Goal: Information Seeking & Learning: Compare options

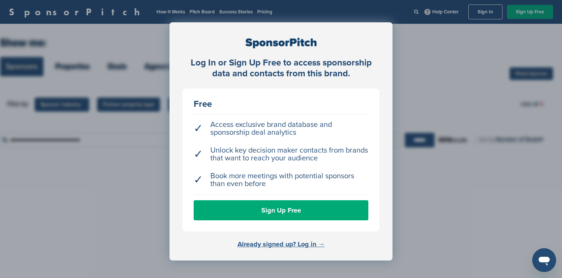
click at [263, 245] on link "Already signed up? Log in →" at bounding box center [281, 244] width 87 height 8
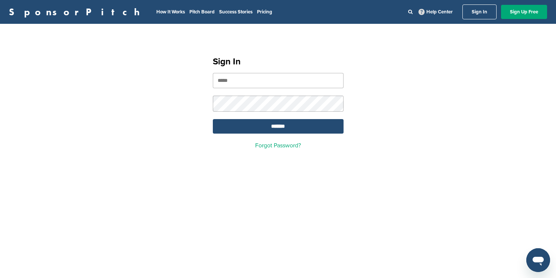
click at [313, 79] on input "email" at bounding box center [278, 80] width 131 height 15
type input "**********"
click at [290, 127] on input "*******" at bounding box center [278, 126] width 131 height 14
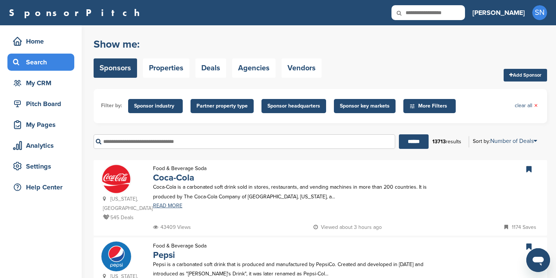
click at [163, 106] on span "Sponsor industry" at bounding box center [155, 106] width 43 height 8
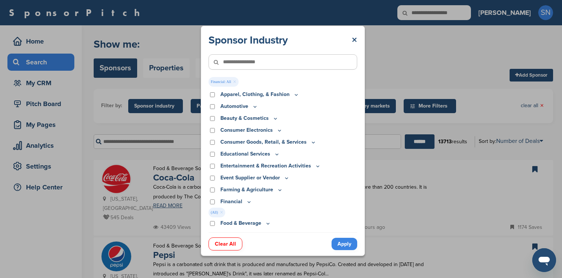
click at [343, 240] on link "Apply" at bounding box center [345, 244] width 26 height 12
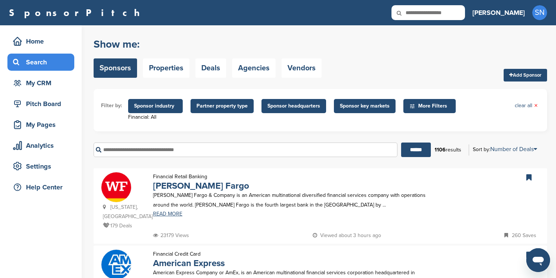
click at [287, 109] on span "Sponsor headquarters" at bounding box center [294, 106] width 53 height 8
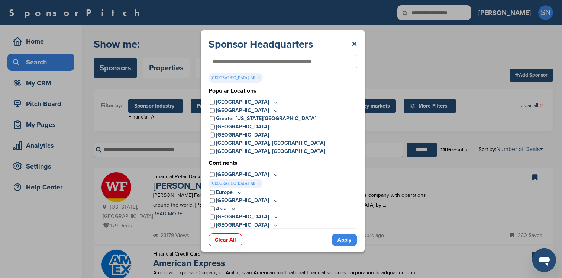
click at [273, 101] on icon at bounding box center [276, 102] width 6 height 6
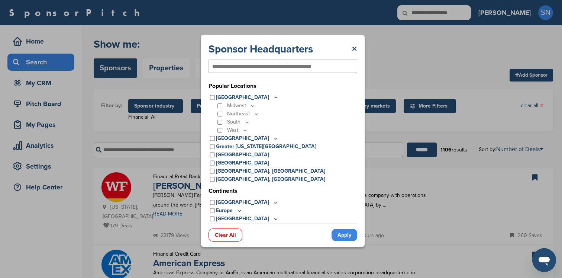
click at [232, 235] on link "Clear All" at bounding box center [226, 234] width 34 height 13
click at [356, 52] on link "×" at bounding box center [355, 48] width 6 height 13
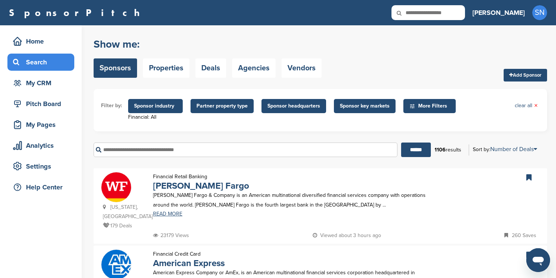
click at [159, 105] on span "Sponsor industry" at bounding box center [155, 106] width 43 height 8
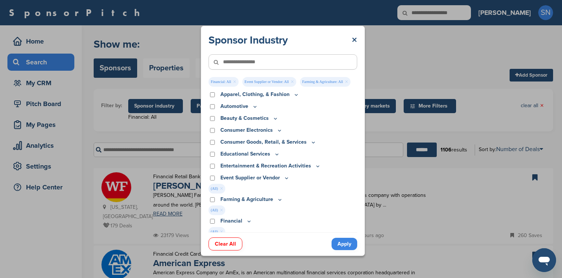
click at [213, 163] on div "Entertainment & Recreation Activities" at bounding box center [283, 166] width 149 height 8
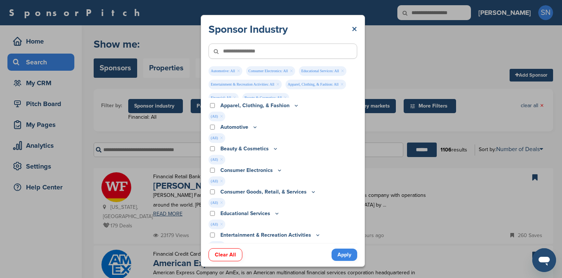
click at [355, 27] on link "×" at bounding box center [355, 29] width 6 height 13
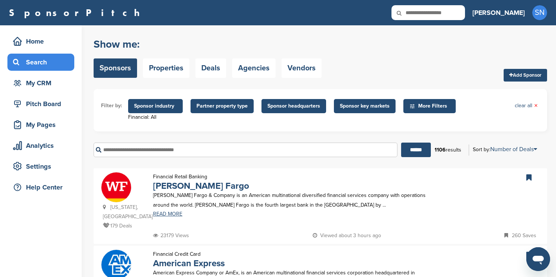
click at [274, 107] on span "Sponsor headquarters" at bounding box center [294, 106] width 53 height 8
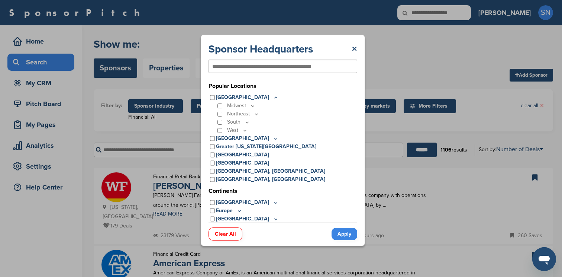
click at [245, 130] on icon at bounding box center [245, 130] width 6 height 6
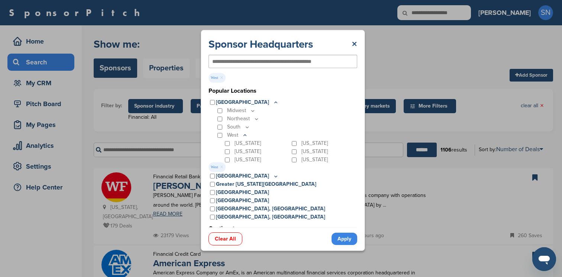
click at [336, 237] on link "Apply" at bounding box center [345, 238] width 26 height 12
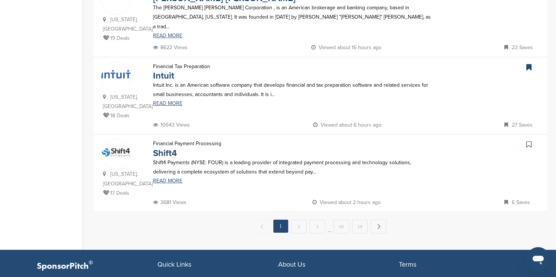
scroll to position [726, 0]
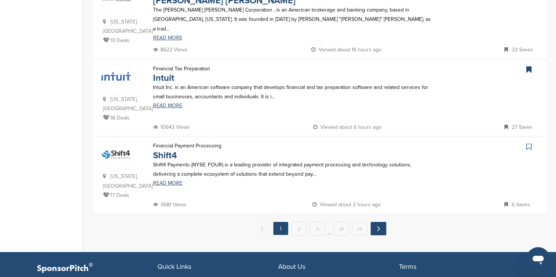
click at [380, 222] on link "Next →" at bounding box center [379, 228] width 16 height 13
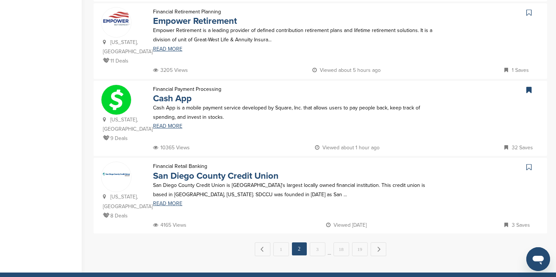
scroll to position [706, 0]
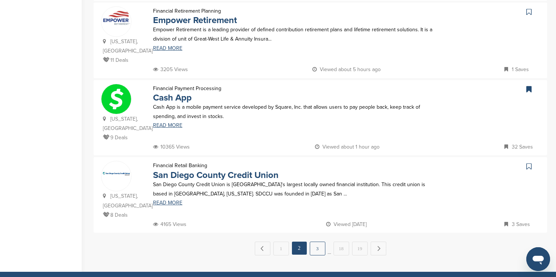
click at [315, 241] on link "3" at bounding box center [318, 248] width 16 height 14
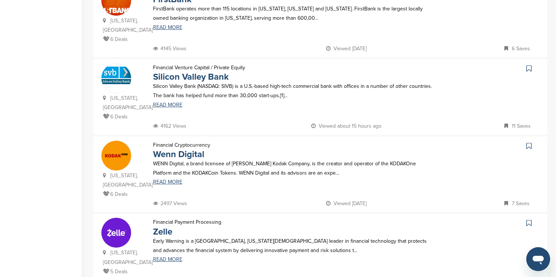
scroll to position [651, 0]
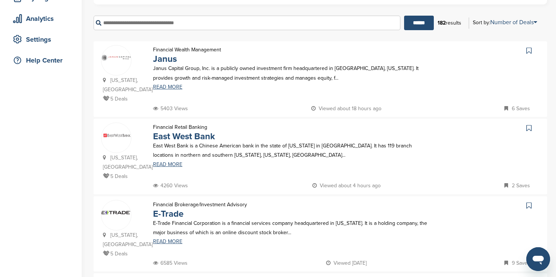
scroll to position [130, 0]
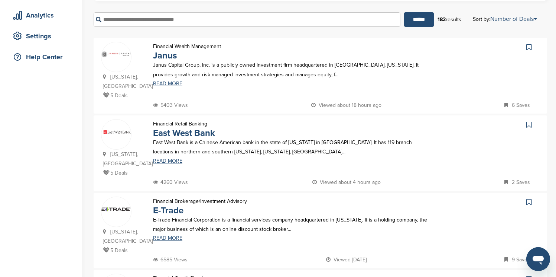
click at [530, 48] on icon at bounding box center [529, 46] width 5 height 7
click at [528, 121] on icon at bounding box center [529, 124] width 5 height 7
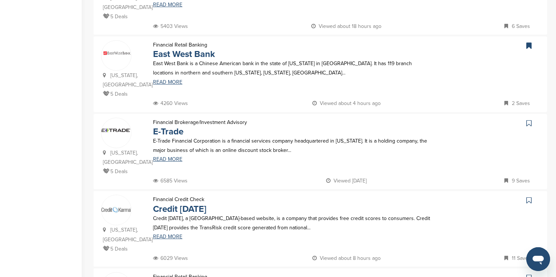
scroll to position [214, 0]
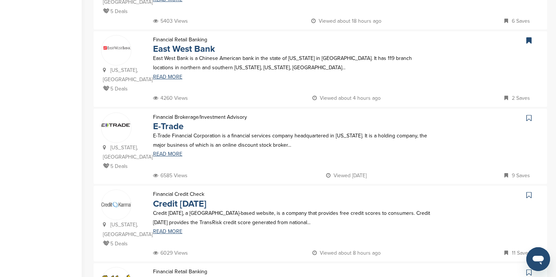
click at [529, 114] on icon at bounding box center [529, 117] width 5 height 7
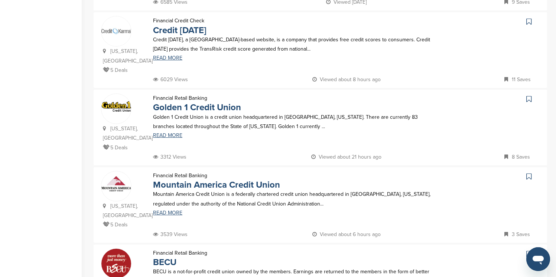
scroll to position [390, 0]
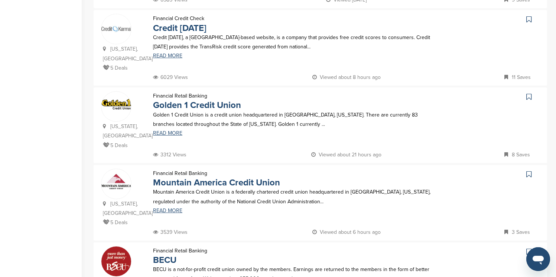
click at [529, 16] on icon at bounding box center [529, 19] width 5 height 7
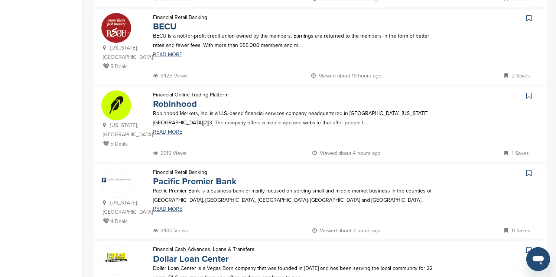
scroll to position [626, 0]
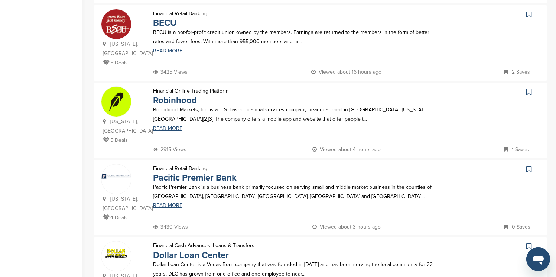
click at [530, 88] on icon at bounding box center [529, 91] width 5 height 7
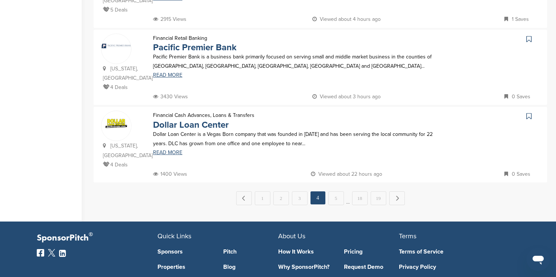
scroll to position [781, 0]
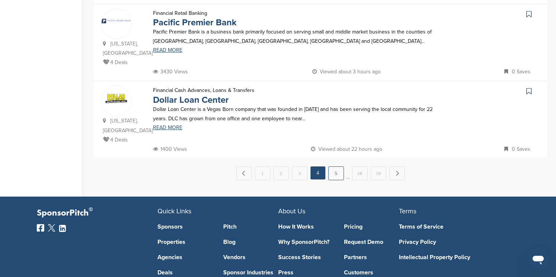
click at [338, 166] on link "5" at bounding box center [337, 173] width 16 height 14
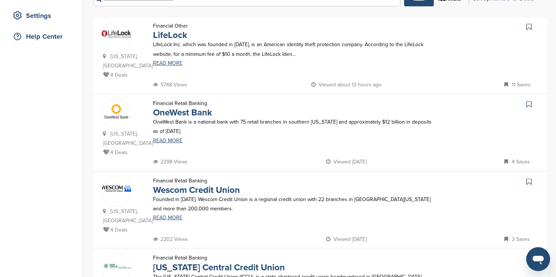
scroll to position [152, 0]
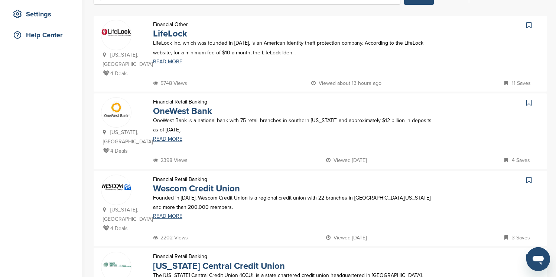
click at [528, 27] on icon at bounding box center [529, 25] width 5 height 7
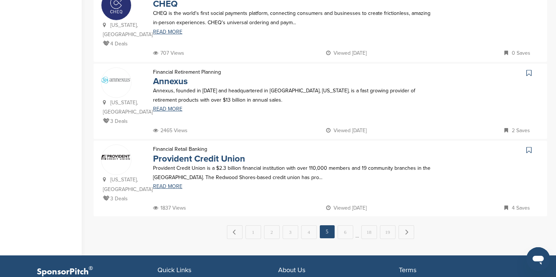
scroll to position [726, 0]
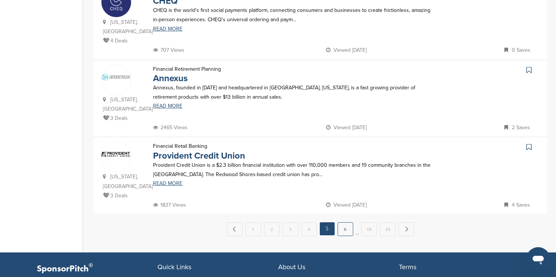
click at [342, 222] on link "6" at bounding box center [346, 229] width 16 height 14
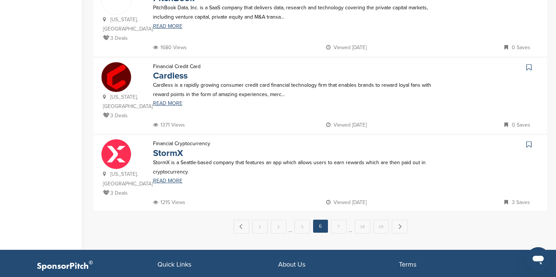
scroll to position [733, 0]
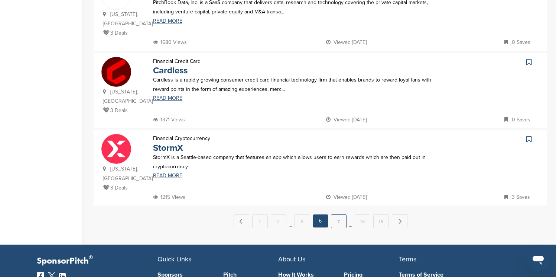
click at [337, 214] on link "7" at bounding box center [339, 221] width 16 height 14
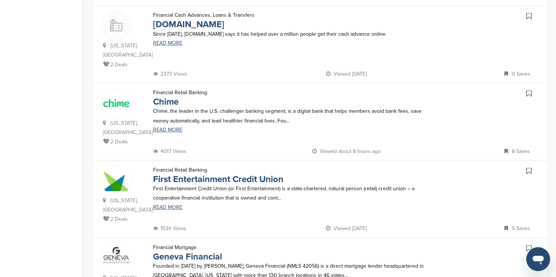
scroll to position [472, 0]
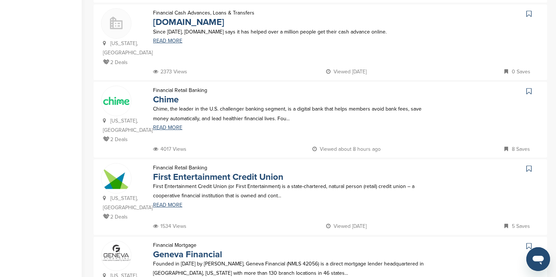
click at [529, 87] on icon at bounding box center [529, 90] width 5 height 7
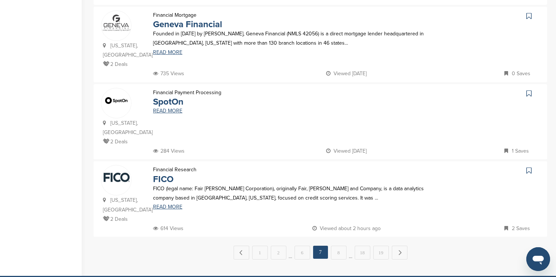
scroll to position [713, 0]
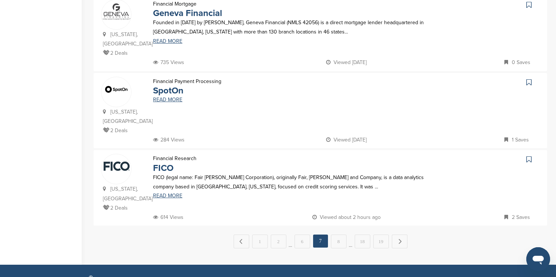
click at [527, 155] on icon at bounding box center [529, 158] width 5 height 7
click at [339, 234] on link "8" at bounding box center [339, 241] width 16 height 14
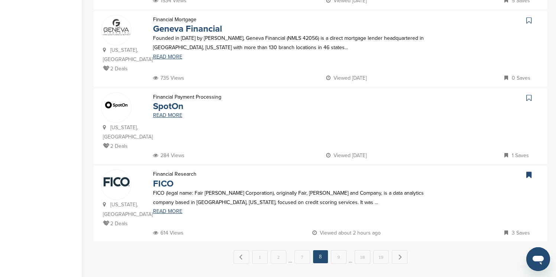
scroll to position [698, 0]
click at [398, 249] on link "Next →" at bounding box center [400, 255] width 16 height 13
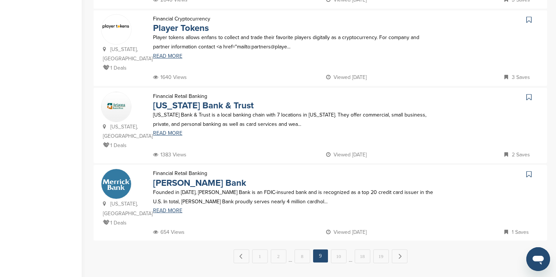
scroll to position [0, 0]
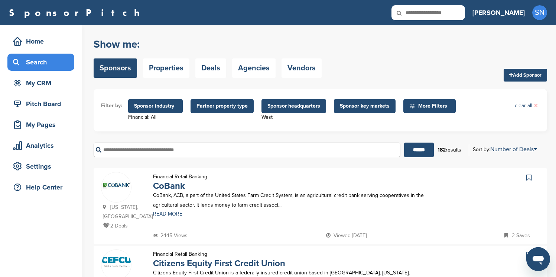
click at [169, 108] on span "Sponsor industry" at bounding box center [155, 106] width 43 height 8
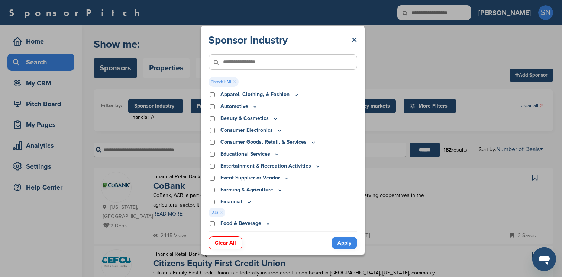
click at [381, 130] on div "Sponsor Industry × Financial: All × Apparel, Clothing, & Fashion Accessories At…" at bounding box center [283, 140] width 566 height 280
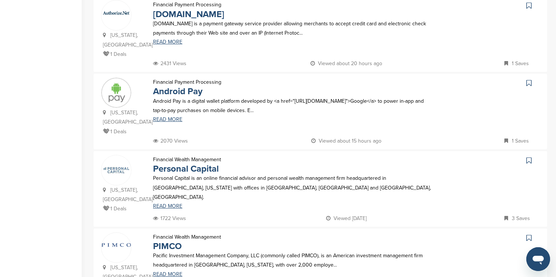
scroll to position [406, 0]
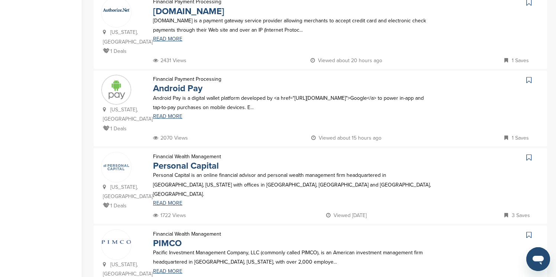
click at [529, 76] on icon at bounding box center [529, 79] width 5 height 7
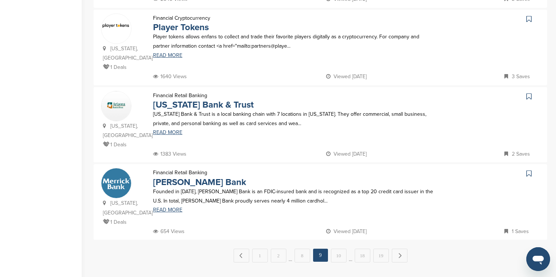
scroll to position [718, 0]
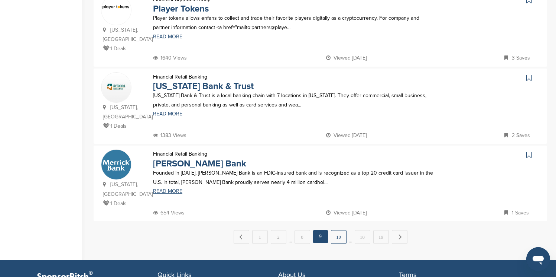
click at [337, 230] on link "10" at bounding box center [339, 237] width 16 height 14
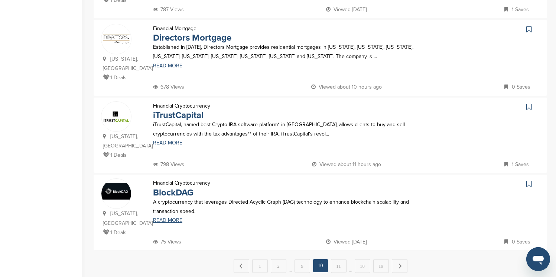
scroll to position [695, 0]
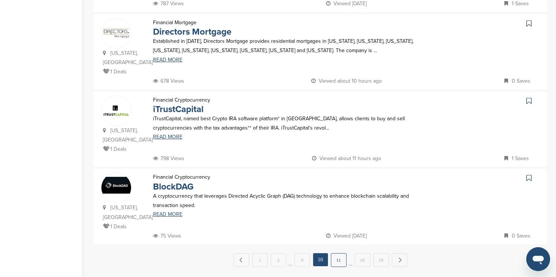
click at [336, 253] on link "11" at bounding box center [339, 260] width 16 height 14
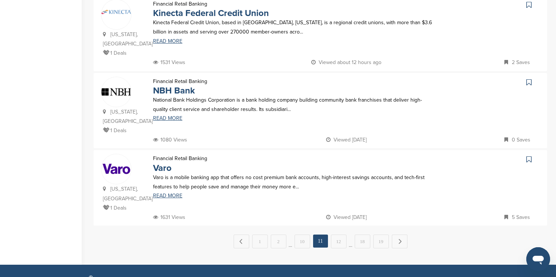
scroll to position [723, 0]
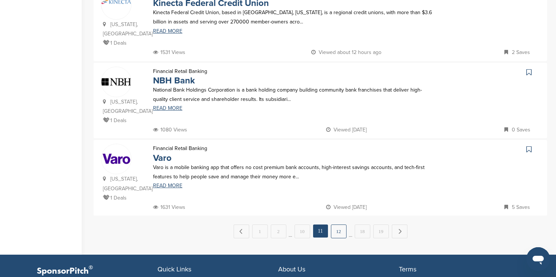
click at [336, 224] on link "12" at bounding box center [339, 231] width 16 height 14
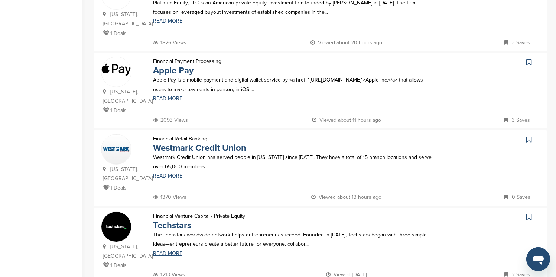
scroll to position [506, 0]
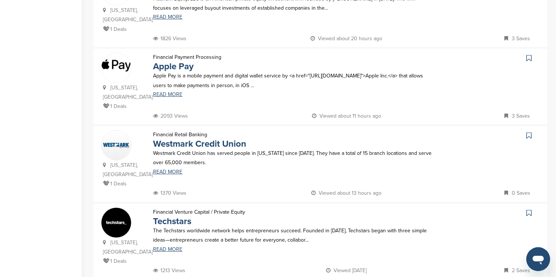
click at [529, 54] on icon at bounding box center [529, 57] width 5 height 7
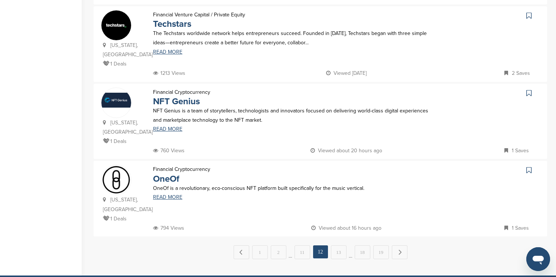
scroll to position [714, 0]
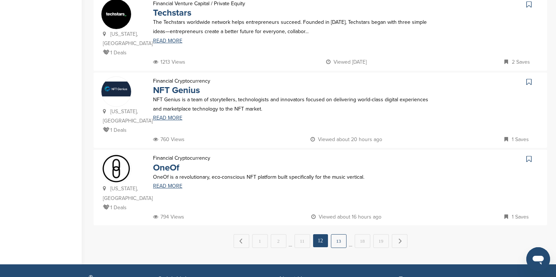
click at [344, 234] on link "13" at bounding box center [339, 241] width 16 height 14
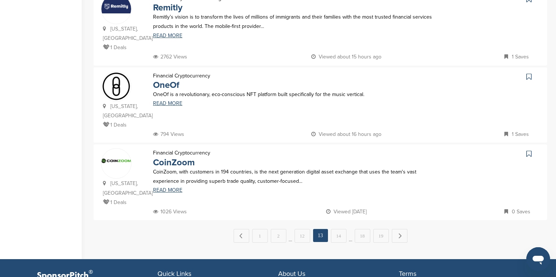
scroll to position [729, 0]
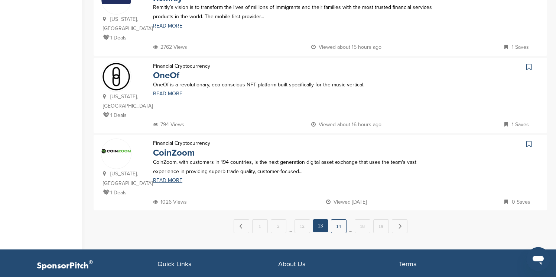
click at [338, 219] on link "14" at bounding box center [339, 226] width 16 height 14
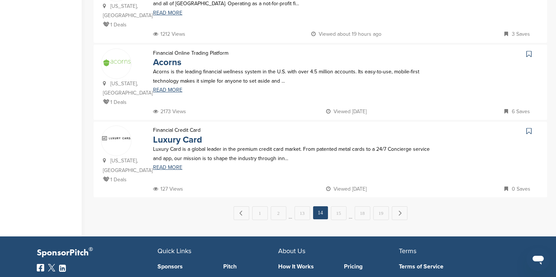
scroll to position [743, 0]
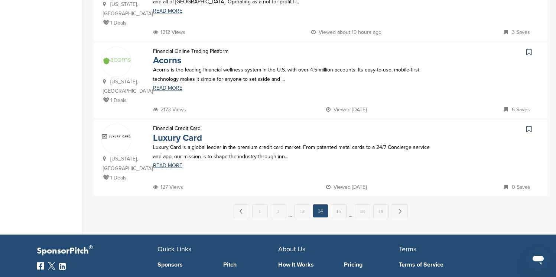
click at [528, 48] on icon at bounding box center [529, 51] width 5 height 7
click at [338, 204] on link "15" at bounding box center [339, 211] width 16 height 14
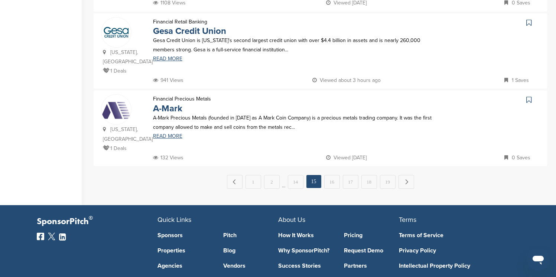
scroll to position [773, 0]
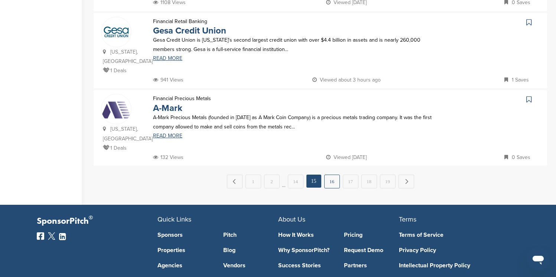
click at [334, 174] on link "16" at bounding box center [333, 181] width 16 height 14
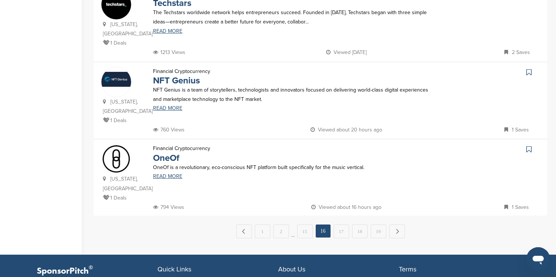
scroll to position [729, 0]
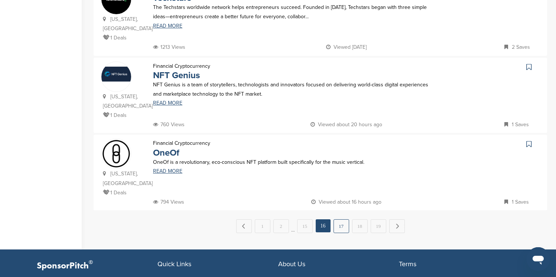
click at [339, 219] on link "17" at bounding box center [342, 226] width 16 height 14
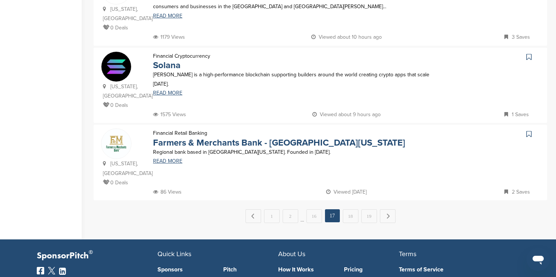
scroll to position [743, 0]
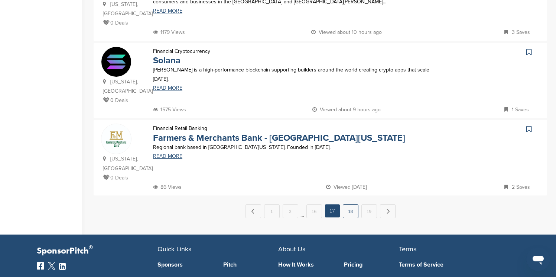
click at [347, 215] on link "18" at bounding box center [351, 211] width 16 height 14
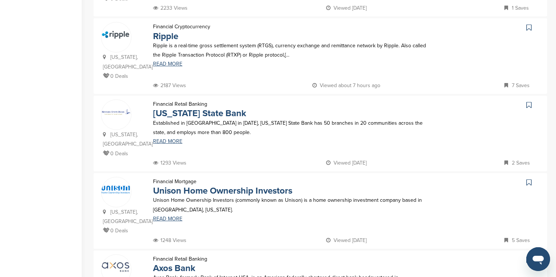
scroll to position [387, 0]
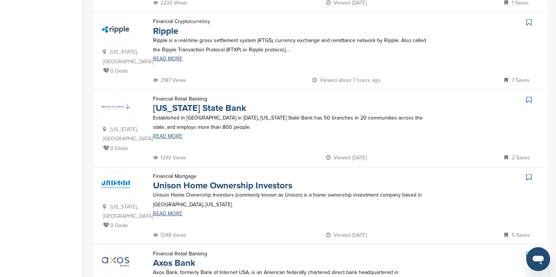
click at [529, 19] on icon at bounding box center [529, 22] width 5 height 7
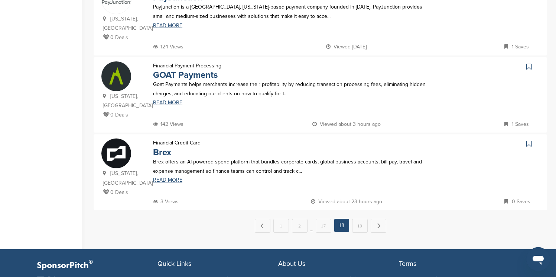
scroll to position [743, 0]
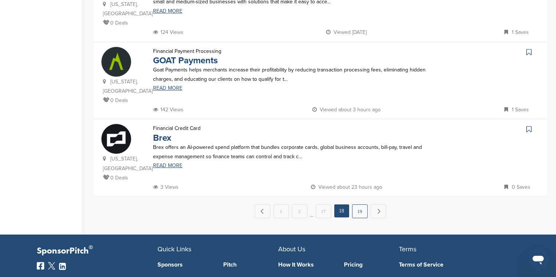
click at [361, 204] on link "19" at bounding box center [360, 211] width 16 height 14
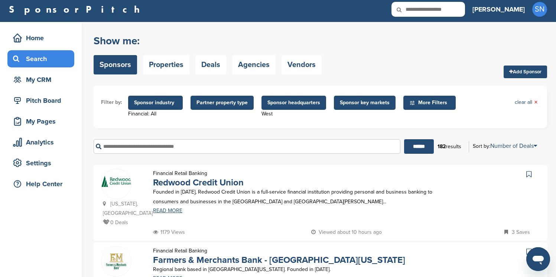
scroll to position [0, 0]
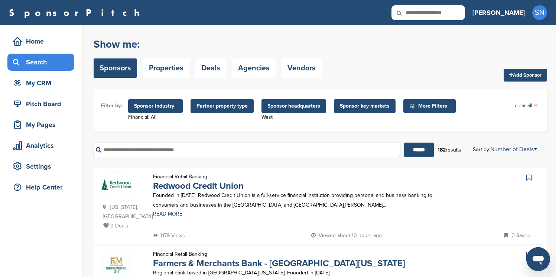
click at [268, 105] on span "Sponsor headquarters" at bounding box center [294, 106] width 53 height 8
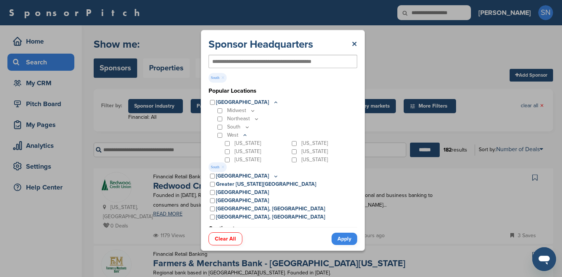
click at [343, 242] on link "Apply" at bounding box center [345, 238] width 26 height 12
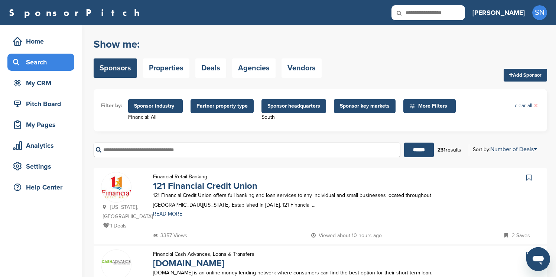
scroll to position [798, 0]
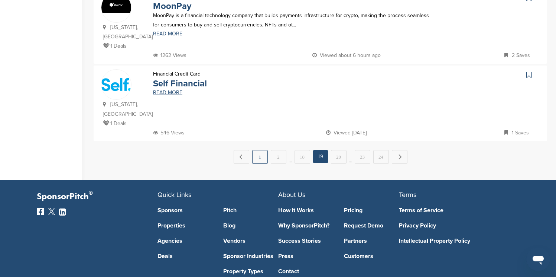
click at [264, 150] on link "1" at bounding box center [260, 157] width 16 height 14
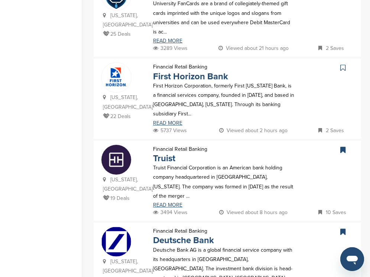
scroll to position [616, 0]
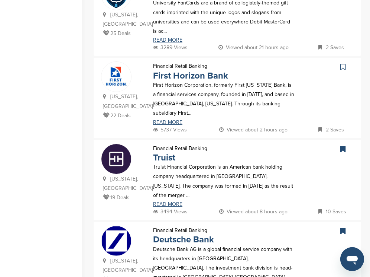
click at [345, 63] on icon at bounding box center [342, 66] width 5 height 7
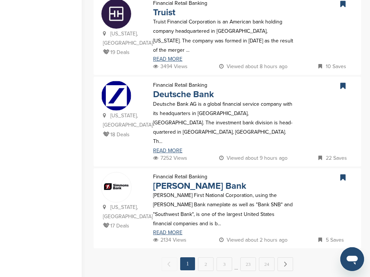
scroll to position [765, 0]
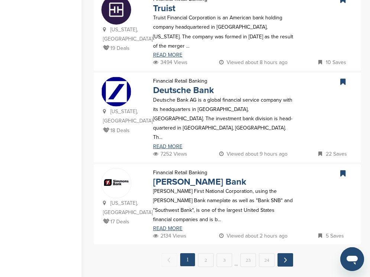
click at [288, 253] on link "Next →" at bounding box center [286, 259] width 16 height 13
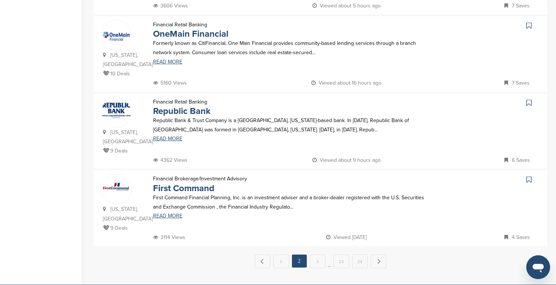
scroll to position [699, 0]
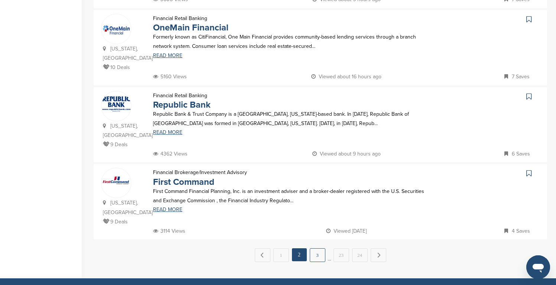
click at [319, 249] on link "3" at bounding box center [318, 256] width 16 height 14
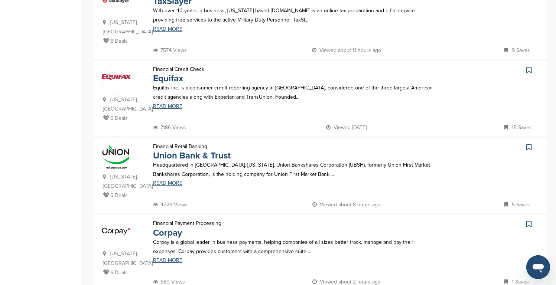
scroll to position [654, 0]
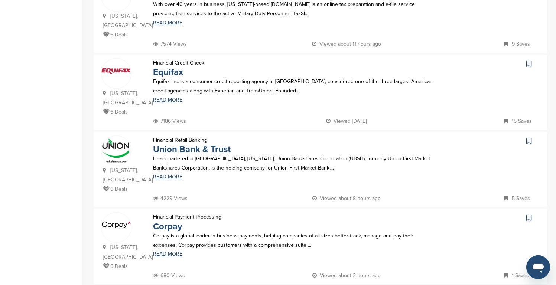
click at [530, 60] on icon at bounding box center [529, 63] width 5 height 7
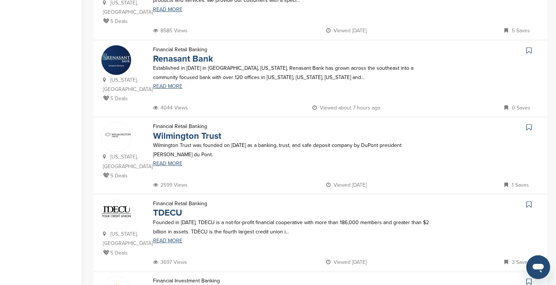
scroll to position [283, 0]
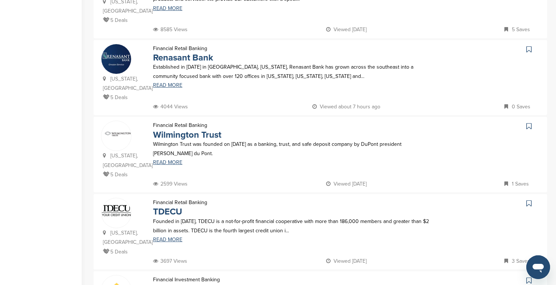
click at [531, 46] on icon at bounding box center [529, 49] width 5 height 7
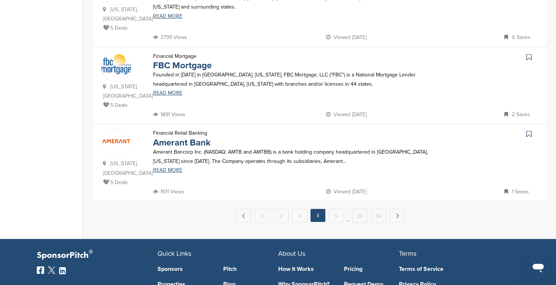
scroll to position [743, 0]
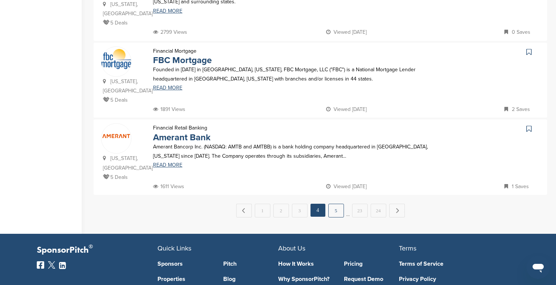
click at [337, 204] on link "5" at bounding box center [337, 211] width 16 height 14
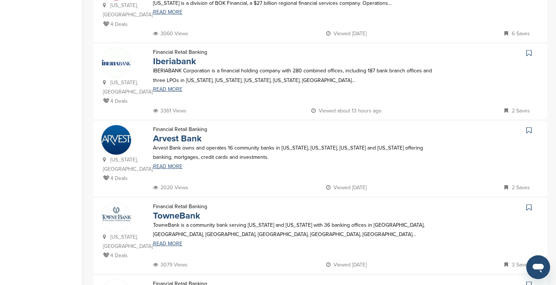
scroll to position [506, 0]
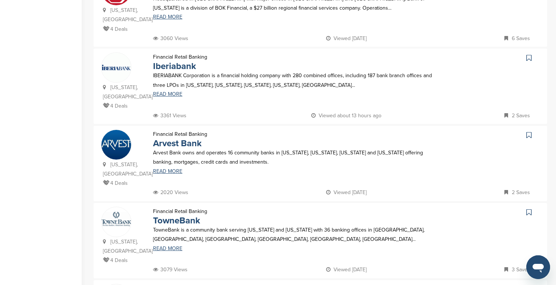
click at [528, 54] on icon at bounding box center [529, 57] width 5 height 7
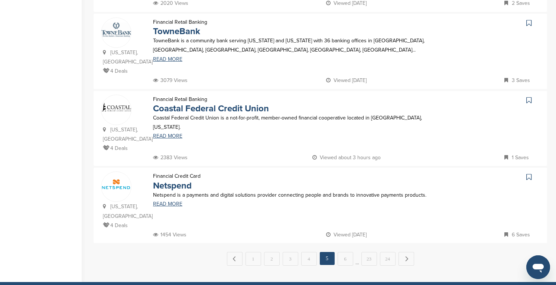
scroll to position [699, 0]
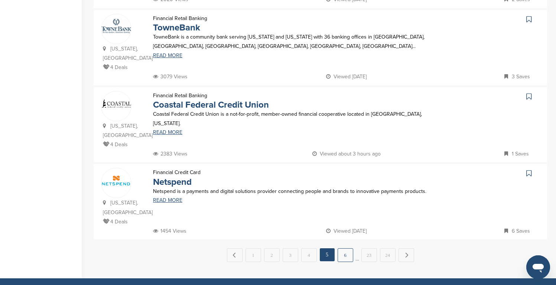
click at [343, 249] on link "6" at bounding box center [346, 256] width 16 height 14
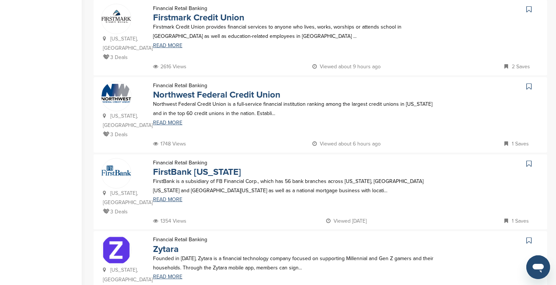
scroll to position [654, 0]
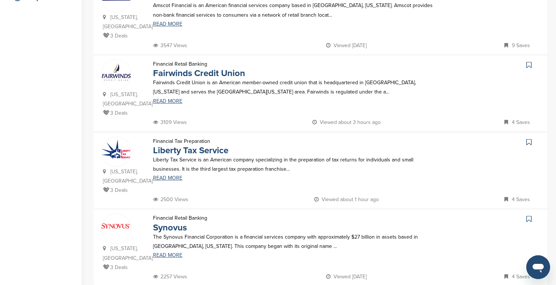
scroll to position [208, 0]
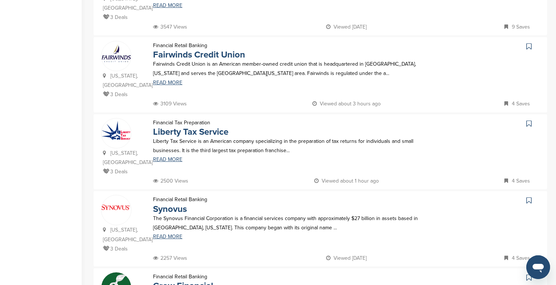
click at [529, 43] on icon at bounding box center [529, 46] width 5 height 7
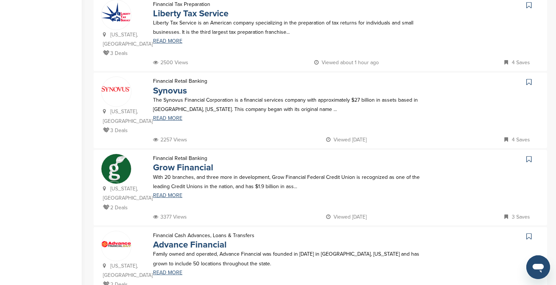
scroll to position [327, 0]
click at [529, 78] on icon at bounding box center [529, 81] width 5 height 7
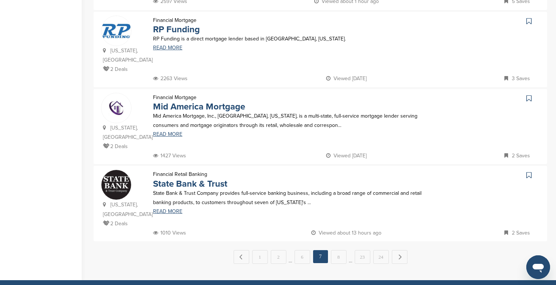
scroll to position [699, 0]
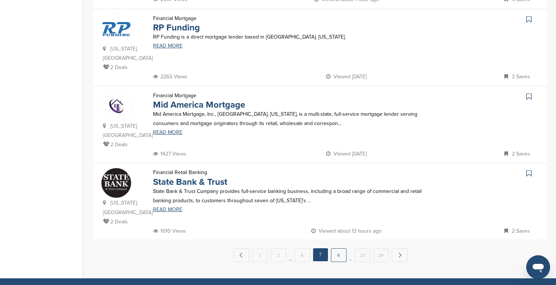
click at [339, 249] on link "8" at bounding box center [339, 256] width 16 height 14
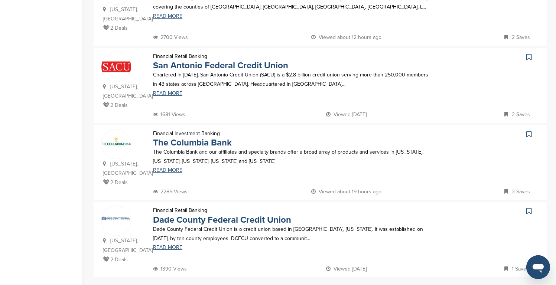
scroll to position [684, 0]
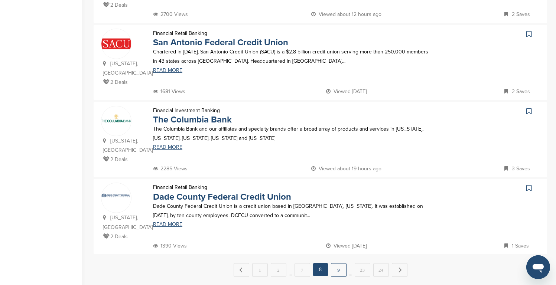
click at [342, 264] on link "9" at bounding box center [339, 271] width 16 height 14
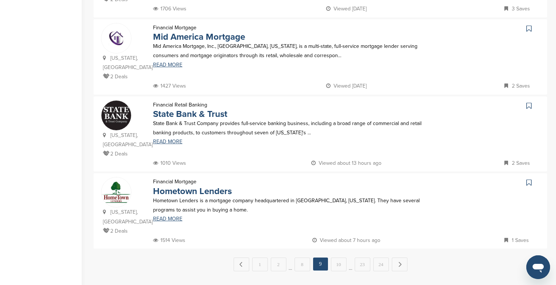
scroll to position [699, 0]
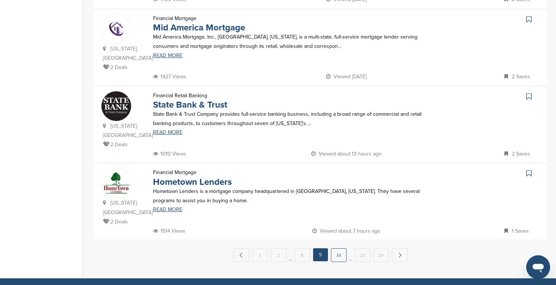
click at [338, 249] on link "10" at bounding box center [339, 256] width 16 height 14
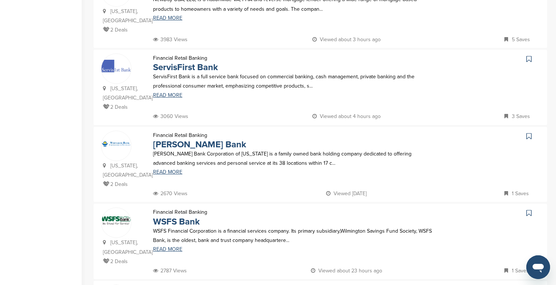
scroll to position [208, 0]
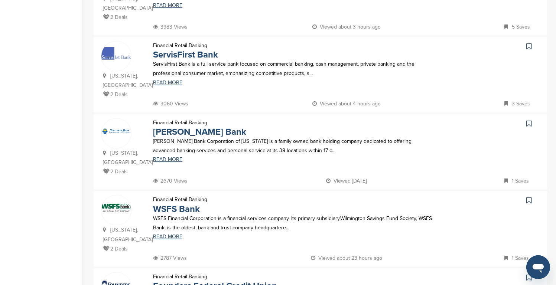
click at [530, 43] on icon at bounding box center [529, 46] width 5 height 7
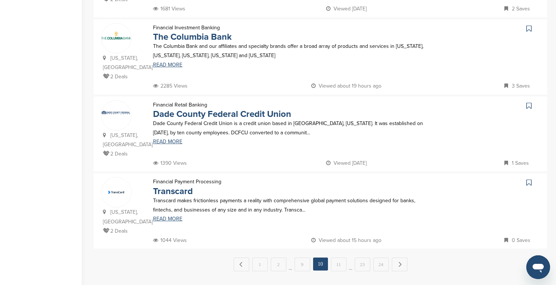
scroll to position [714, 0]
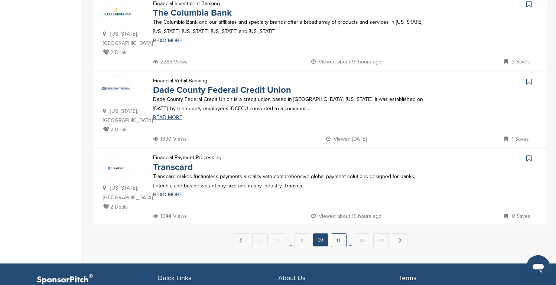
click at [337, 234] on link "11" at bounding box center [339, 241] width 16 height 14
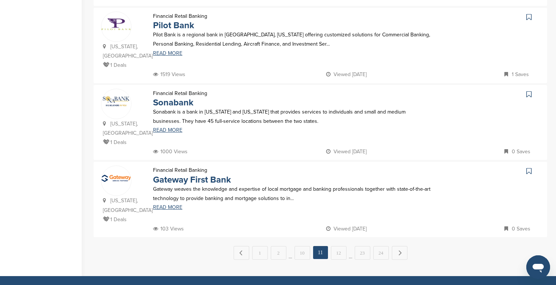
scroll to position [703, 0]
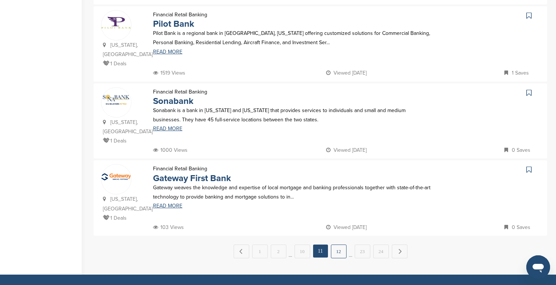
click at [343, 245] on link "12" at bounding box center [339, 252] width 16 height 14
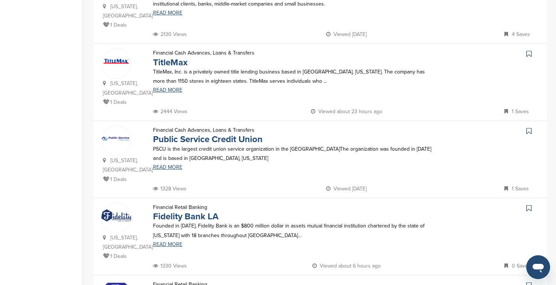
scroll to position [357, 0]
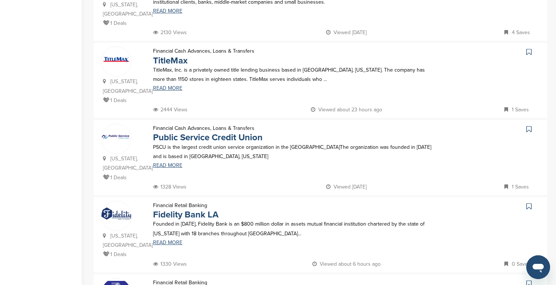
click at [529, 48] on icon at bounding box center [529, 51] width 5 height 7
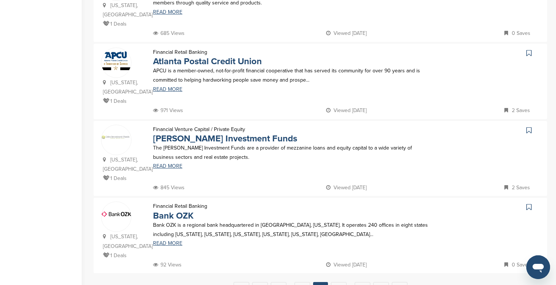
scroll to position [684, 0]
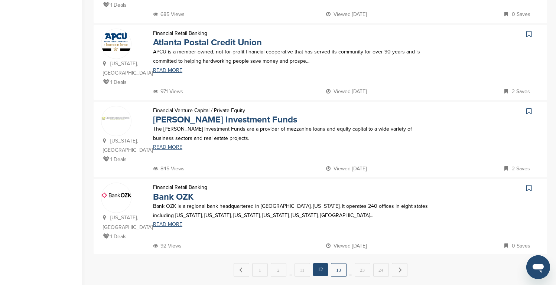
click at [342, 264] on link "13" at bounding box center [339, 271] width 16 height 14
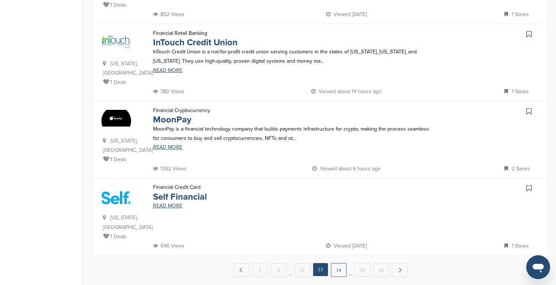
click at [342, 264] on link "14" at bounding box center [339, 271] width 16 height 14
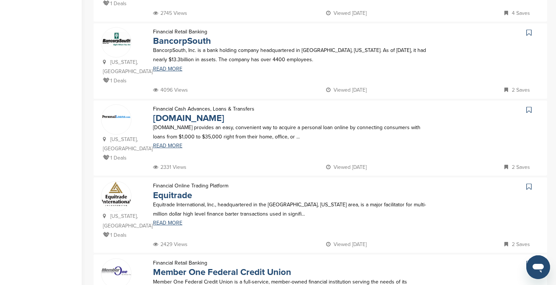
scroll to position [223, 0]
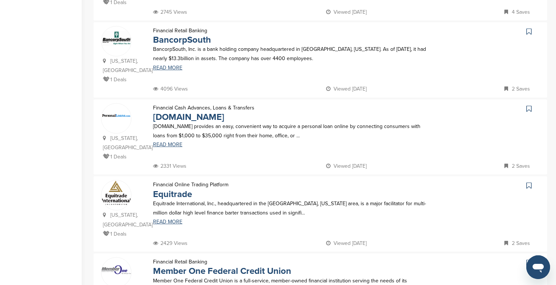
click at [530, 33] on icon at bounding box center [529, 31] width 5 height 7
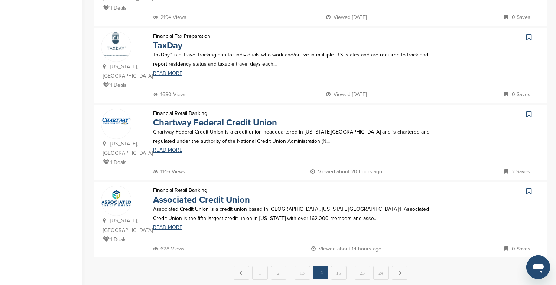
scroll to position [684, 0]
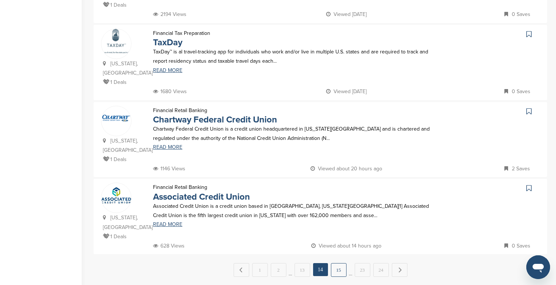
click at [336, 264] on link "15" at bounding box center [339, 271] width 16 height 14
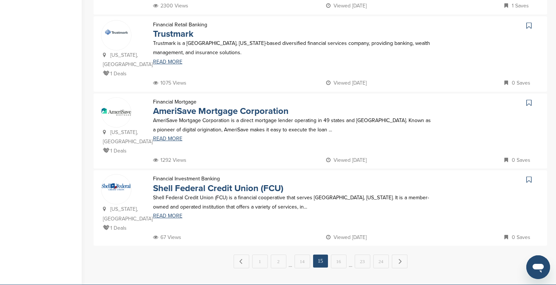
scroll to position [699, 0]
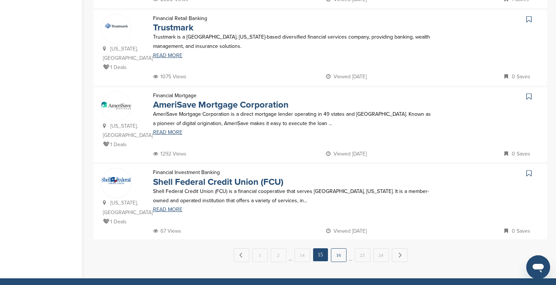
click at [340, 249] on link "16" at bounding box center [339, 256] width 16 height 14
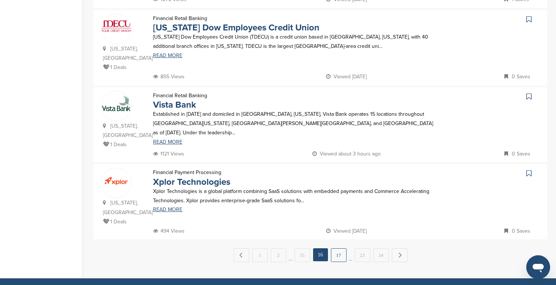
click at [339, 249] on link "17" at bounding box center [339, 256] width 16 height 14
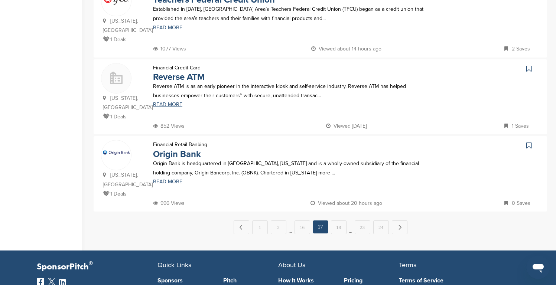
scroll to position [729, 0]
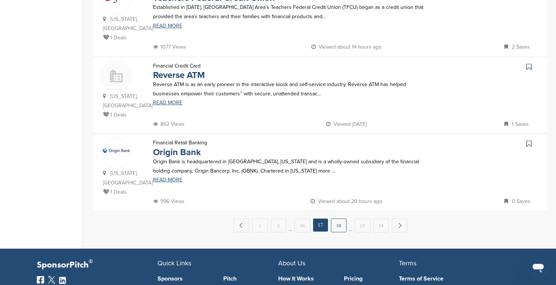
click at [340, 219] on link "18" at bounding box center [339, 226] width 16 height 14
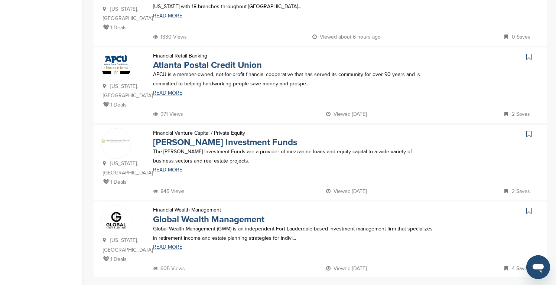
scroll to position [684, 0]
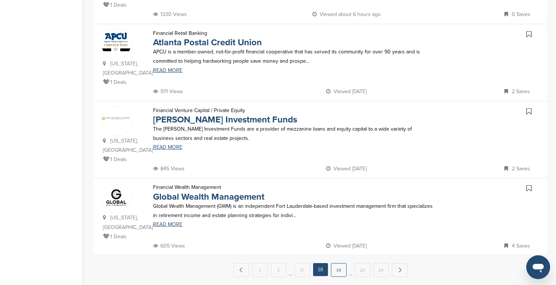
click at [343, 264] on link "19" at bounding box center [339, 271] width 16 height 14
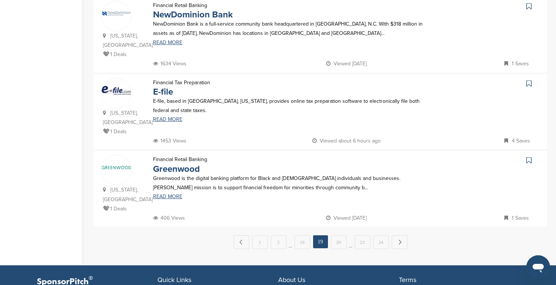
scroll to position [714, 0]
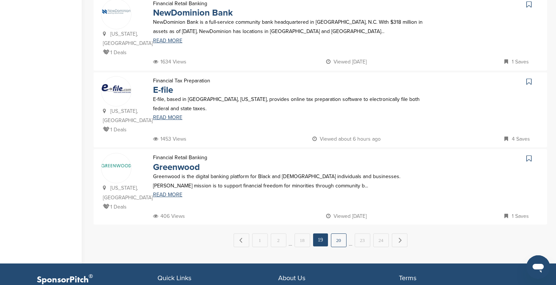
click at [339, 234] on link "20" at bounding box center [339, 241] width 16 height 14
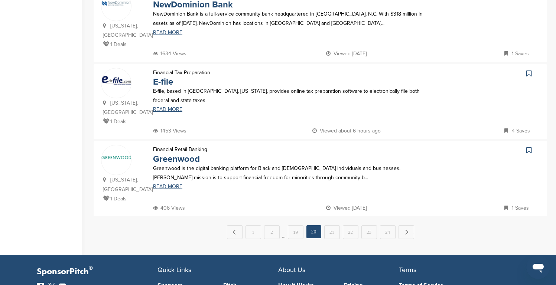
scroll to position [743, 0]
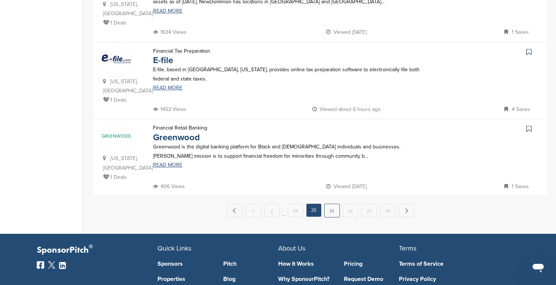
click at [329, 204] on link "21" at bounding box center [333, 211] width 16 height 14
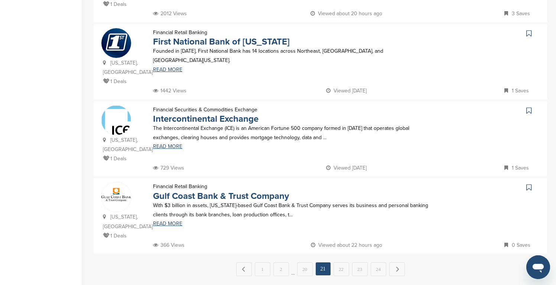
scroll to position [699, 0]
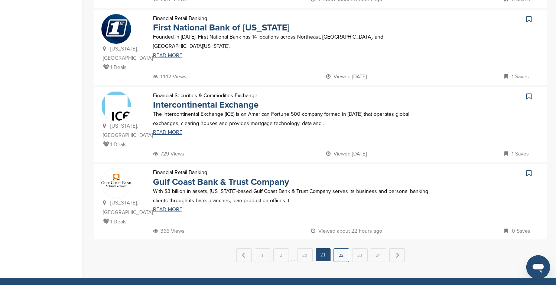
click at [339, 249] on link "22" at bounding box center [342, 256] width 16 height 14
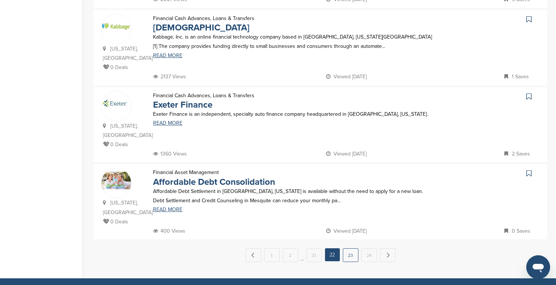
click at [350, 249] on link "23" at bounding box center [351, 256] width 16 height 14
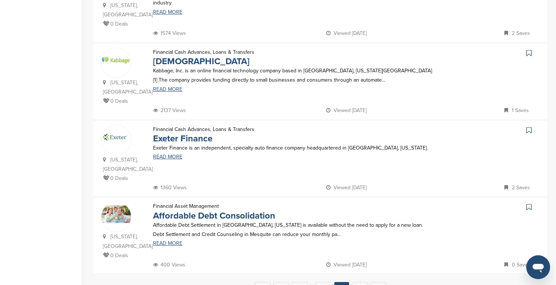
scroll to position [684, 0]
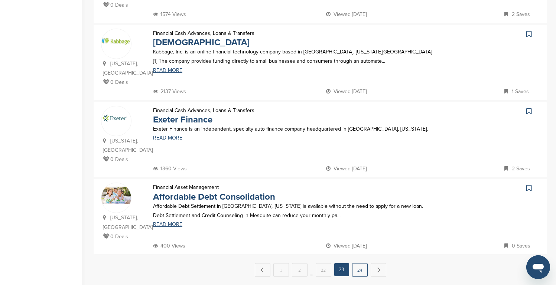
click at [356, 264] on link "24" at bounding box center [360, 271] width 16 height 14
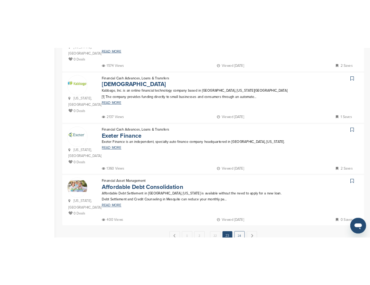
scroll to position [0, 0]
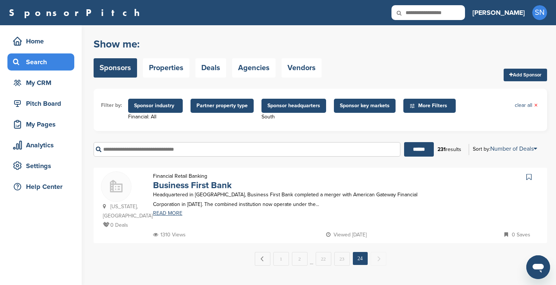
click at [278, 107] on span "Sponsor headquarters" at bounding box center [294, 106] width 53 height 8
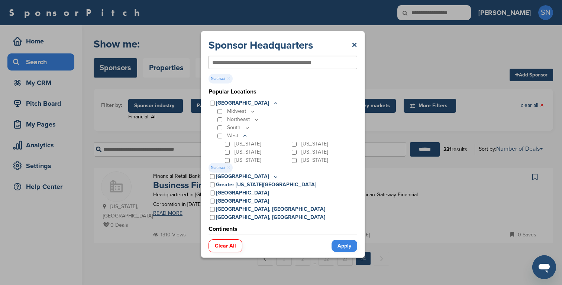
click at [339, 246] on link "Apply" at bounding box center [345, 246] width 26 height 12
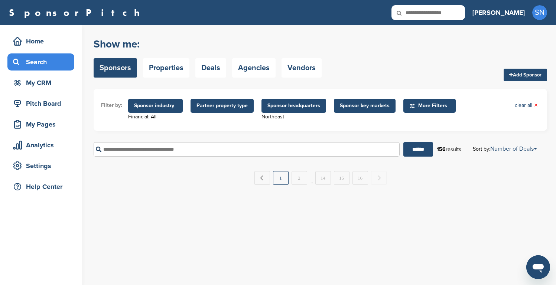
click at [278, 181] on link "1" at bounding box center [281, 178] width 16 height 14
